Goal: Information Seeking & Learning: Check status

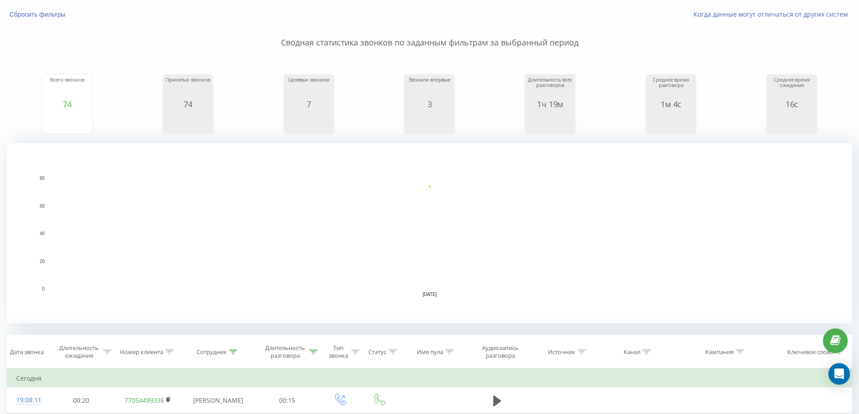
scroll to position [135, 0]
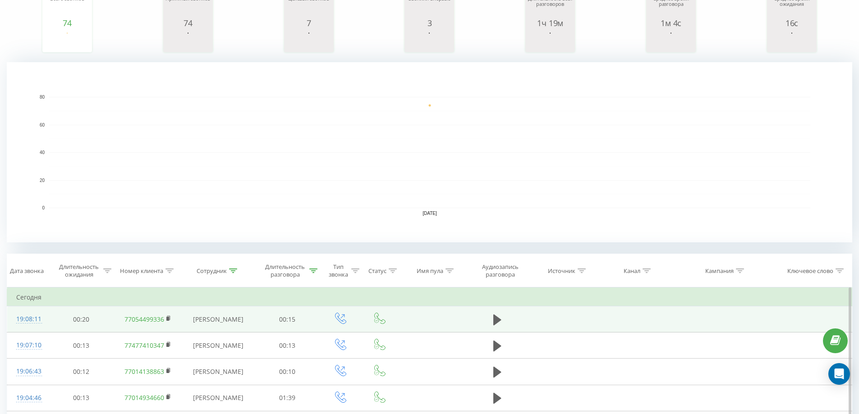
scroll to position [225, 0]
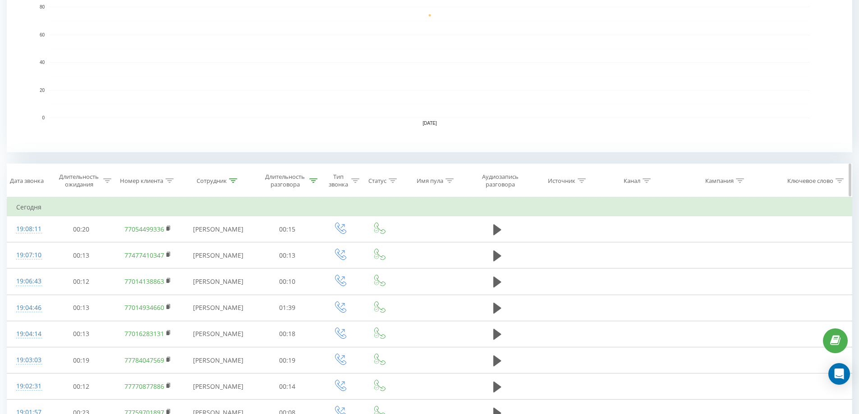
click at [233, 182] on icon at bounding box center [233, 181] width 8 height 5
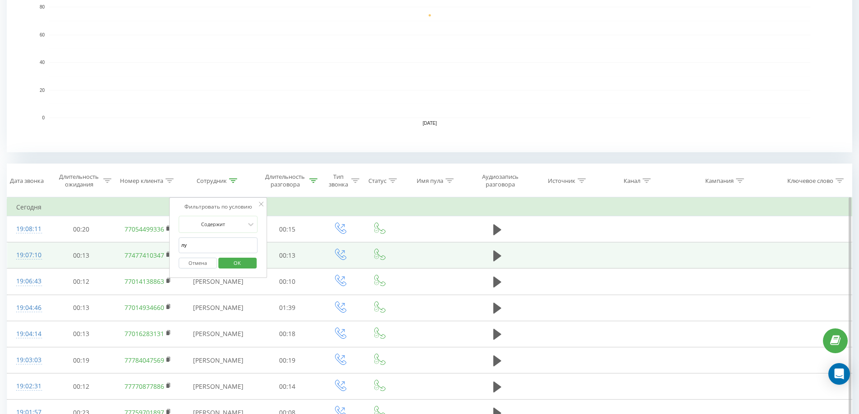
drag, startPoint x: 218, startPoint y: 252, endPoint x: 136, endPoint y: 244, distance: 82.4
type input "мер"
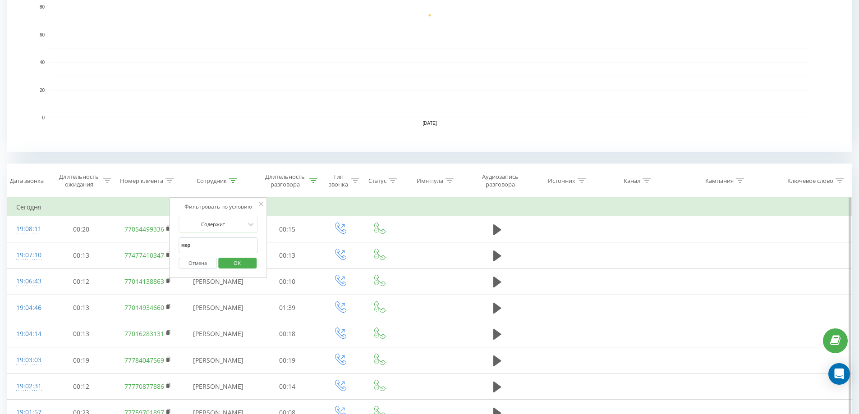
click at [242, 263] on span "OK" at bounding box center [237, 263] width 25 height 14
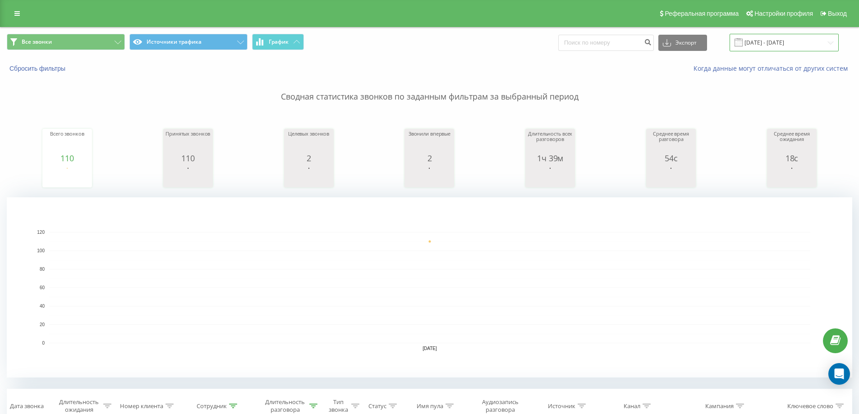
click at [800, 36] on input "[DATE] - [DATE]" at bounding box center [783, 43] width 109 height 18
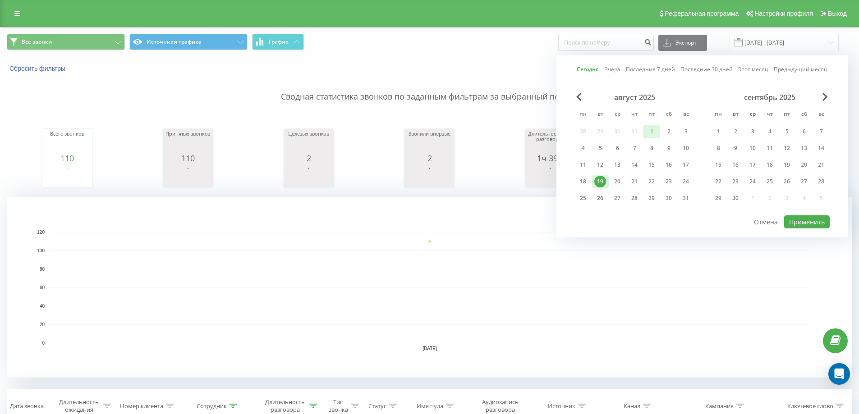
click at [652, 129] on div "1" at bounding box center [652, 132] width 12 height 12
click at [598, 180] on div "19" at bounding box center [600, 182] width 12 height 12
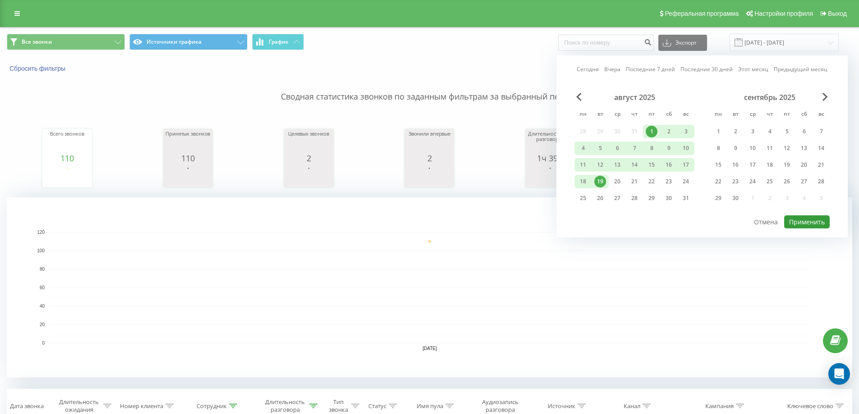
click at [810, 221] on button "Применить" at bounding box center [807, 221] width 46 height 13
type input "01.08.2025 - 19.08.2025"
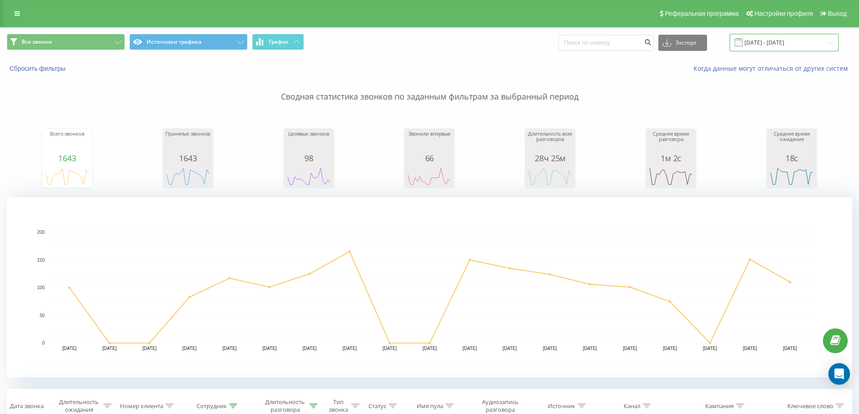
click at [774, 46] on input "01.08.2025 - 19.08.2025" at bounding box center [783, 43] width 109 height 18
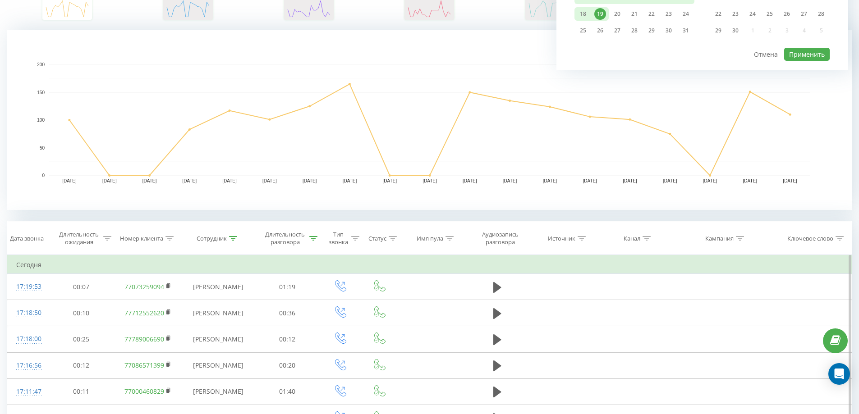
scroll to position [180, 0]
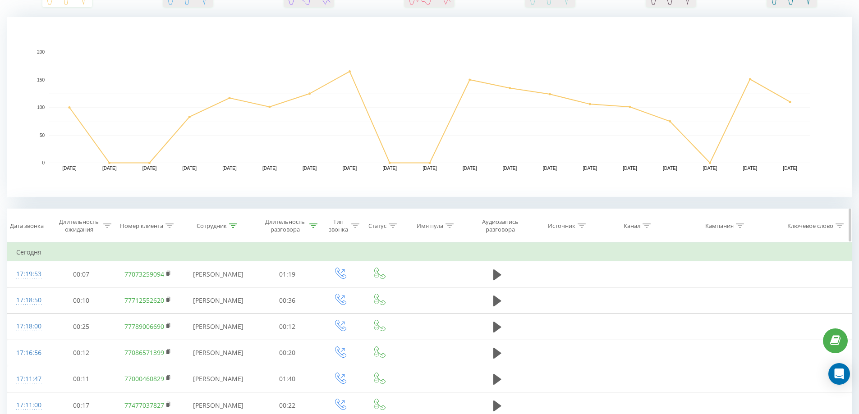
click at [240, 225] on div "Сотрудник" at bounding box center [218, 226] width 73 height 8
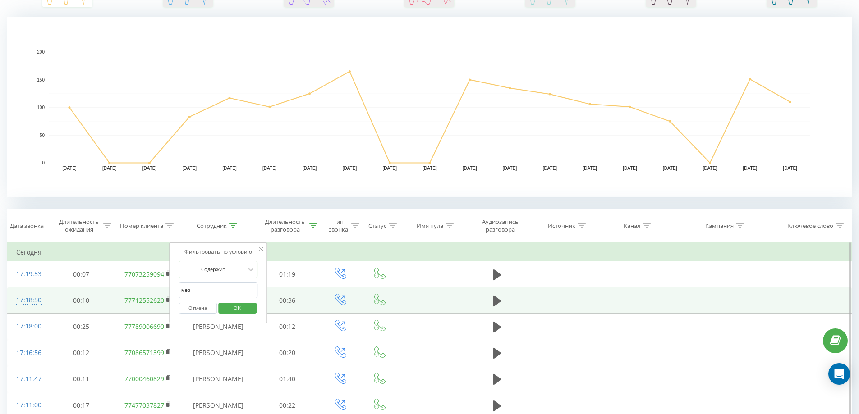
drag, startPoint x: 211, startPoint y: 293, endPoint x: 155, endPoint y: 305, distance: 58.0
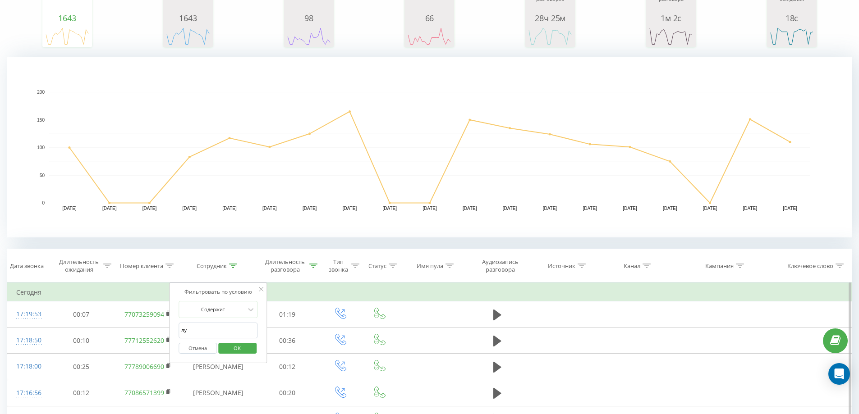
scroll to position [135, 0]
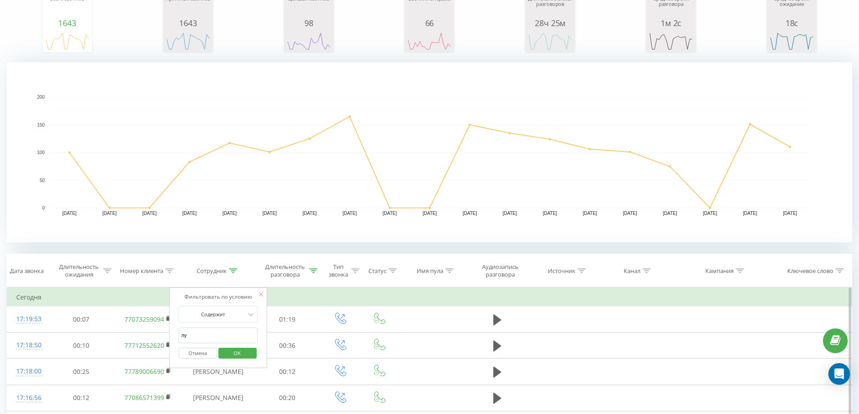
type input "лу"
click at [238, 352] on span "OK" at bounding box center [237, 353] width 25 height 14
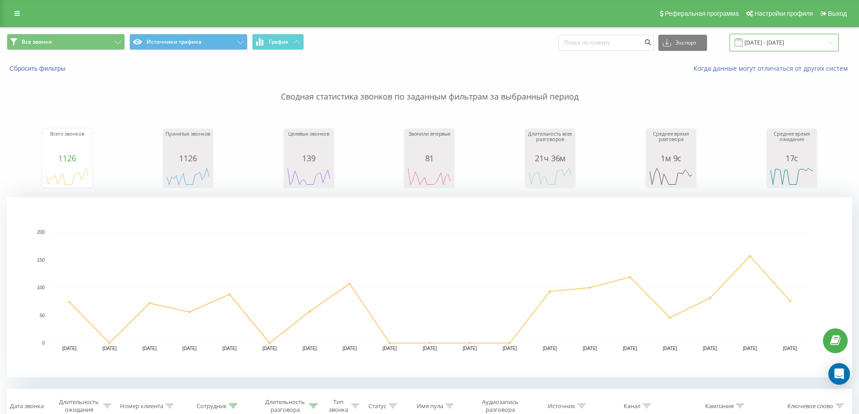
click at [805, 45] on input "01.08.2025 - 19.08.2025" at bounding box center [783, 43] width 109 height 18
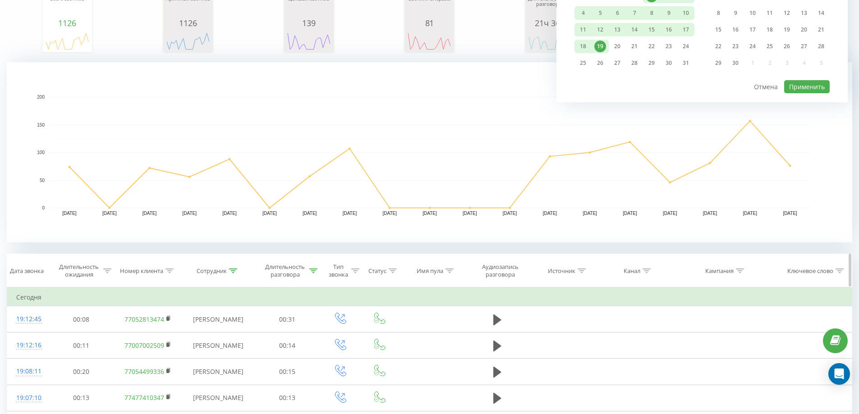
scroll to position [225, 0]
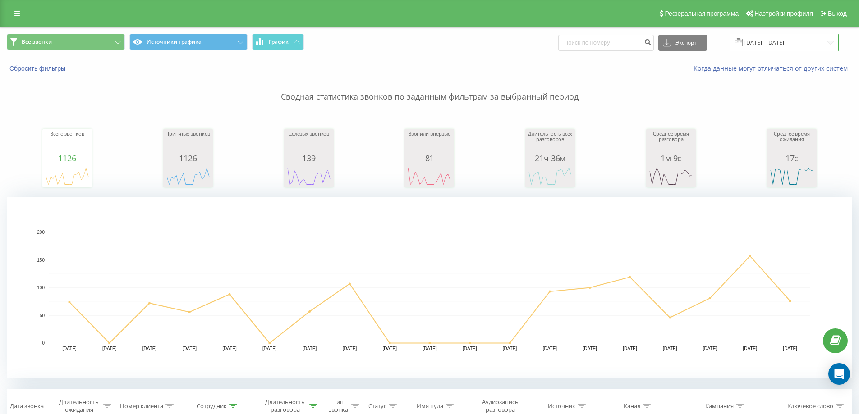
click at [795, 40] on input "[DATE] - [DATE]" at bounding box center [783, 43] width 109 height 18
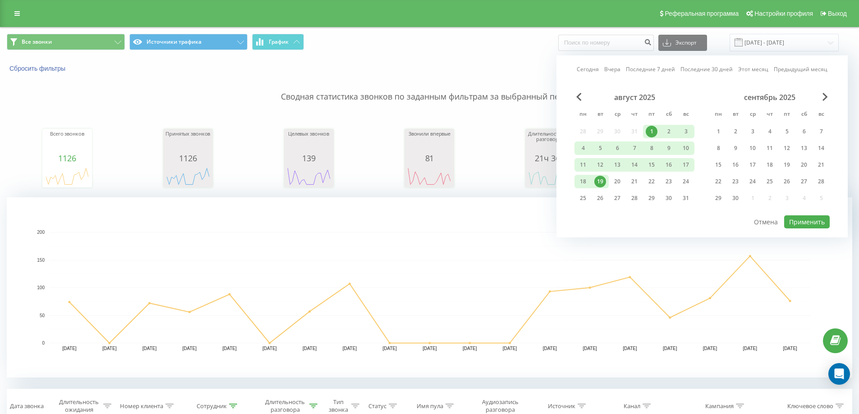
click at [602, 184] on div "19" at bounding box center [600, 182] width 12 height 12
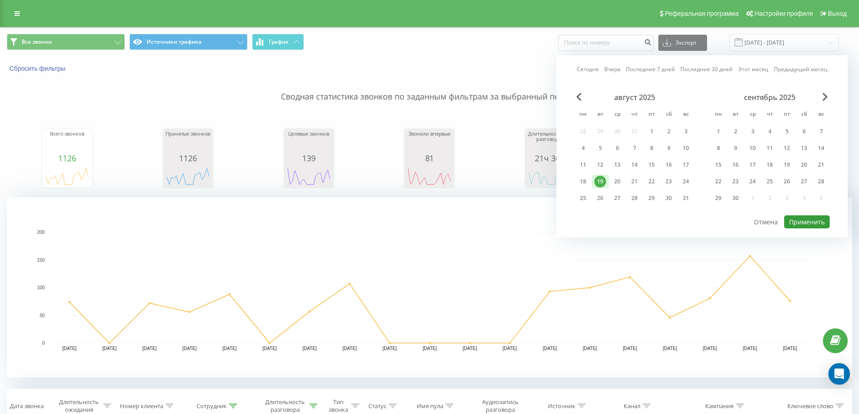
click at [817, 220] on button "Применить" at bounding box center [807, 221] width 46 height 13
type input "[DATE] - [DATE]"
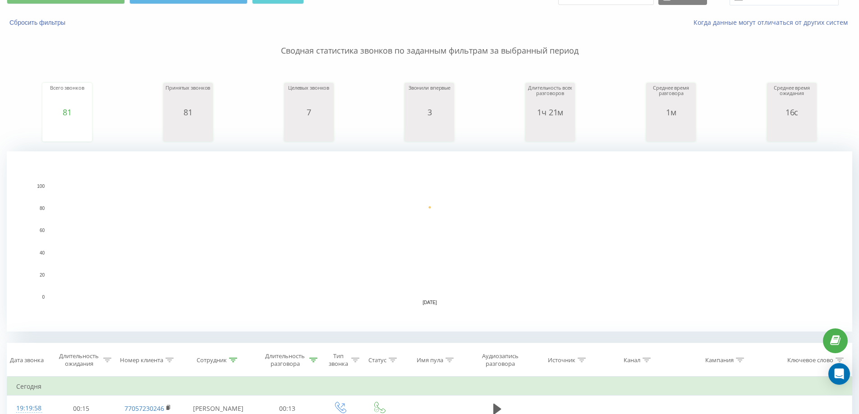
scroll to position [45, 0]
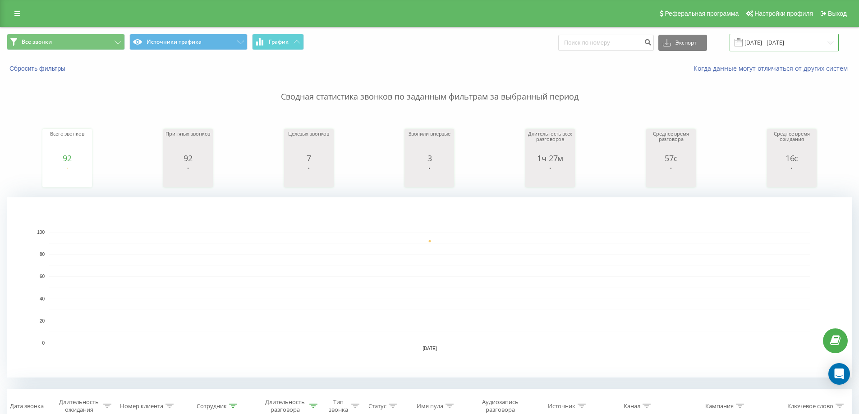
click at [775, 47] on input "[DATE] - [DATE]" at bounding box center [783, 43] width 109 height 18
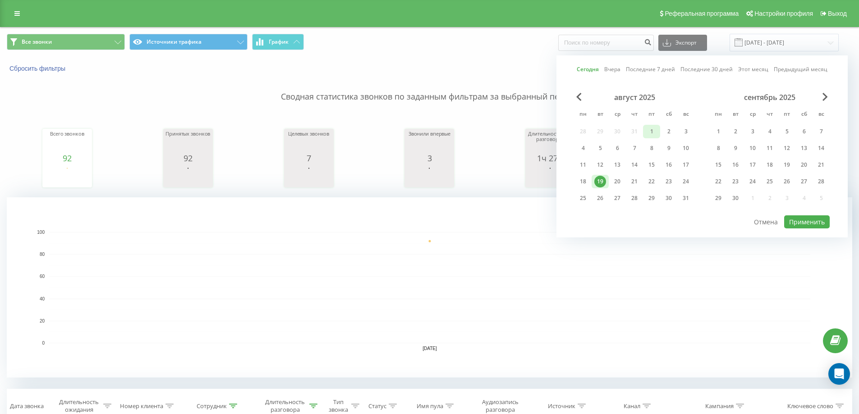
click at [655, 129] on div "1" at bounding box center [652, 132] width 12 height 12
click at [600, 179] on div "19" at bounding box center [600, 182] width 12 height 12
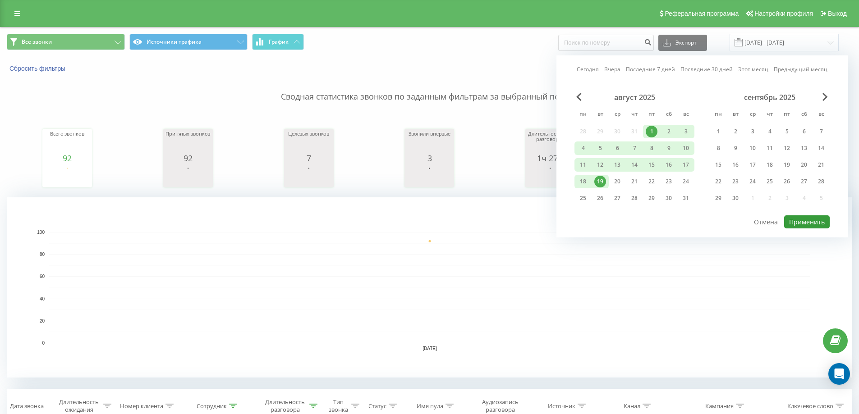
click at [802, 219] on button "Применить" at bounding box center [807, 221] width 46 height 13
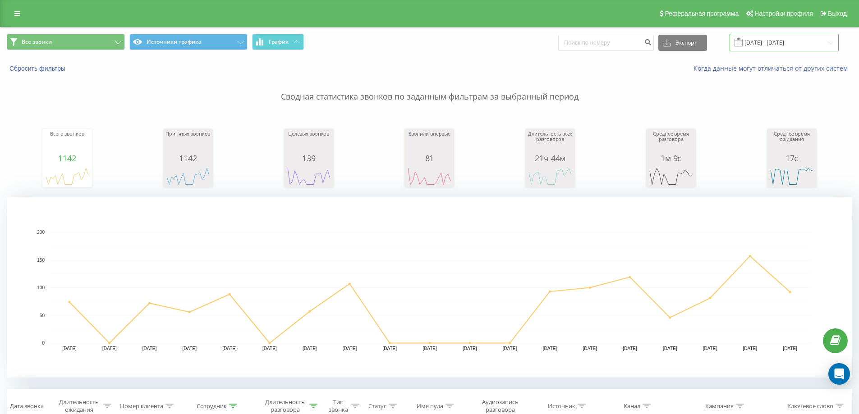
click at [753, 41] on input "01.08.2025 - 19.08.2025" at bounding box center [783, 43] width 109 height 18
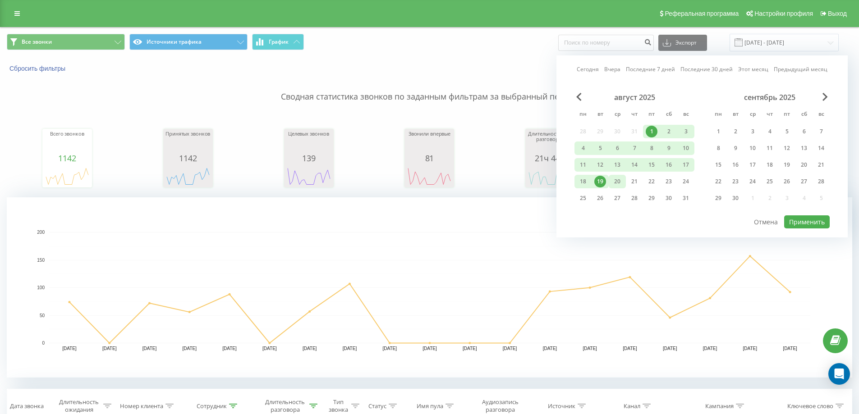
click at [614, 185] on div "20" at bounding box center [617, 182] width 12 height 12
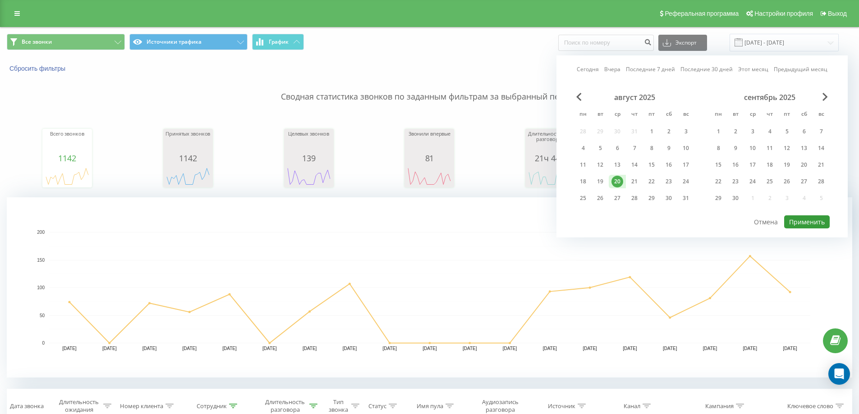
click at [800, 224] on button "Применить" at bounding box center [807, 221] width 46 height 13
type input "20.08.2025 - 20.08.2025"
